Goal: Information Seeking & Learning: Learn about a topic

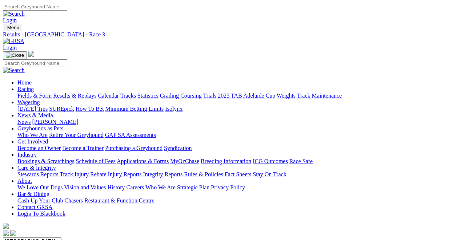
type input "Yesterday, 25 Sep 2025"
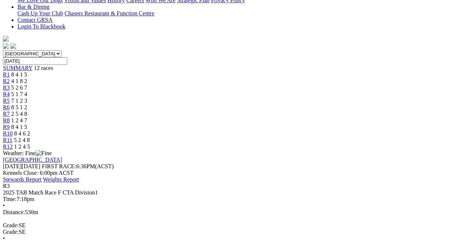
scroll to position [145, 0]
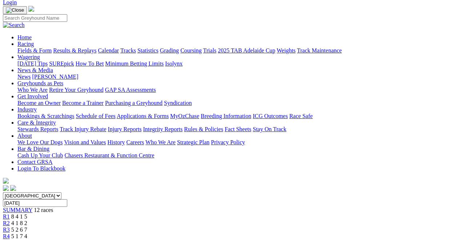
scroll to position [36, 0]
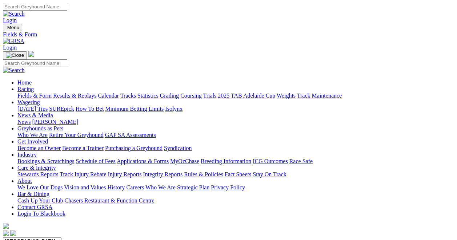
click at [61, 237] on select "South Australia New South Wales Northern Territory Queensland Tasmania Victoria…" at bounding box center [32, 240] width 59 height 7
click at [26, 237] on select "South Australia New South Wales Northern Territory Queensland Tasmania Victoria…" at bounding box center [32, 240] width 59 height 7
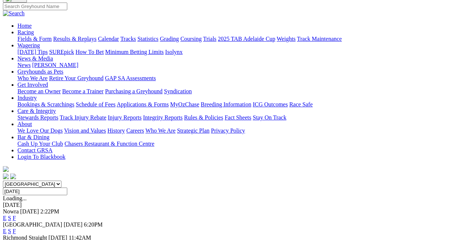
scroll to position [73, 0]
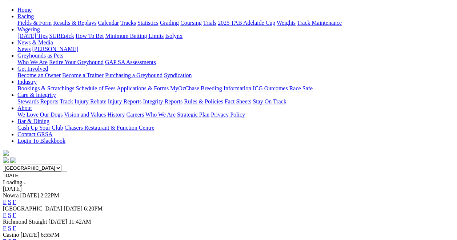
click at [61, 164] on select "South Australia New South Wales Northern Territory Queensland Tasmania Victoria…" at bounding box center [32, 167] width 59 height 7
click at [26, 164] on select "South Australia New South Wales Northern Territory Queensland Tasmania Victoria…" at bounding box center [32, 167] width 59 height 7
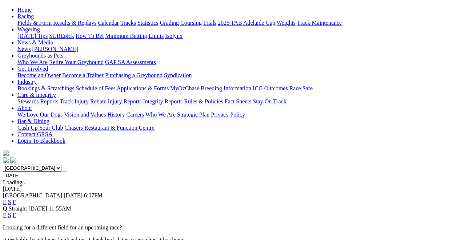
click at [61, 164] on select "South Australia New South Wales Northern Territory Queensland Tasmania Victoria…" at bounding box center [32, 167] width 59 height 7
select select "WA"
click at [26, 164] on select "South Australia New South Wales Northern Territory Queensland Tasmania Victoria…" at bounding box center [32, 167] width 59 height 7
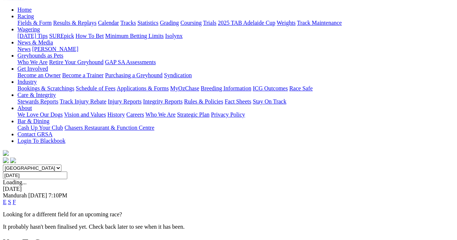
click at [11, 199] on link "S" at bounding box center [9, 202] width 3 height 6
